Goal: Task Accomplishment & Management: Manage account settings

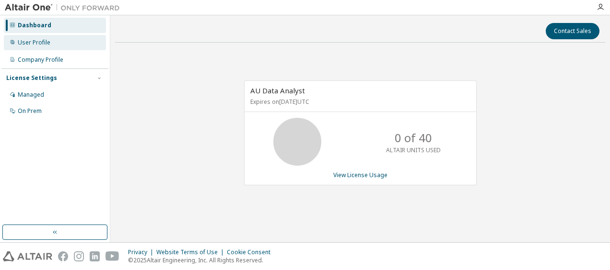
click at [66, 46] on div "User Profile" at bounding box center [55, 42] width 102 height 15
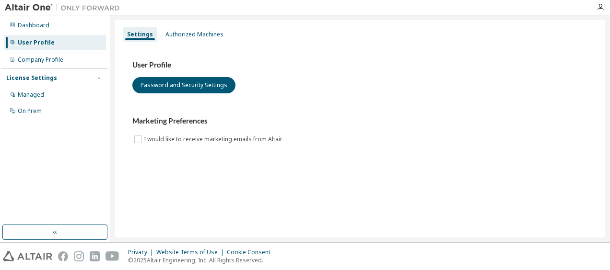
click at [176, 25] on div "Settings Authorized Machines User Profile Password and Security Settings Market…" at bounding box center [360, 129] width 490 height 218
click at [176, 28] on div "Authorized Machines" at bounding box center [195, 34] width 66 height 15
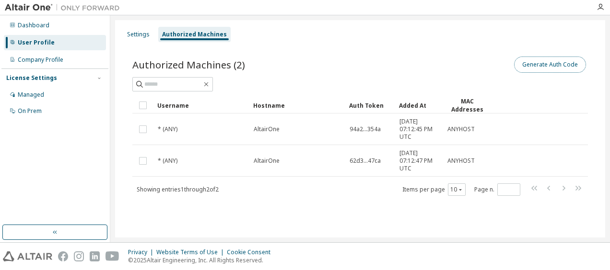
click at [534, 70] on button "Generate Auth Code" at bounding box center [550, 65] width 72 height 16
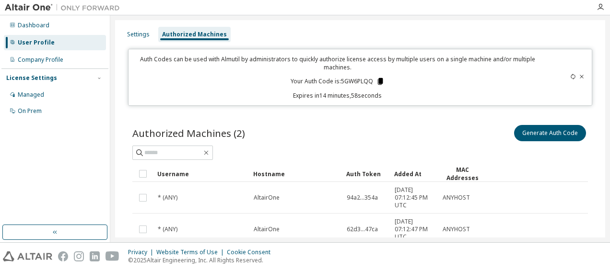
click at [380, 85] on icon at bounding box center [380, 81] width 9 height 9
click at [457, 3] on div at bounding box center [358, 7] width 466 height 15
